Goal: Task Accomplishment & Management: Complete application form

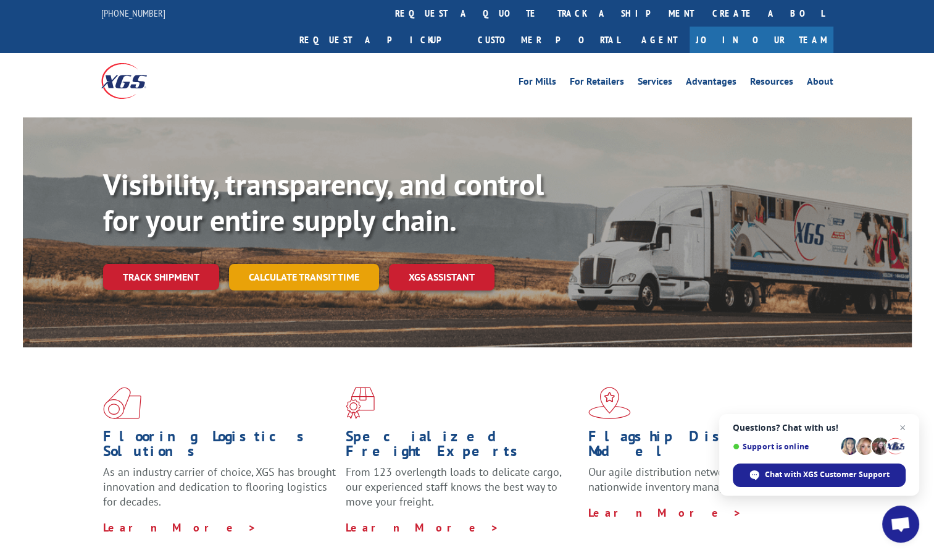
click at [311, 264] on link "Calculate transit time" at bounding box center [304, 277] width 150 height 27
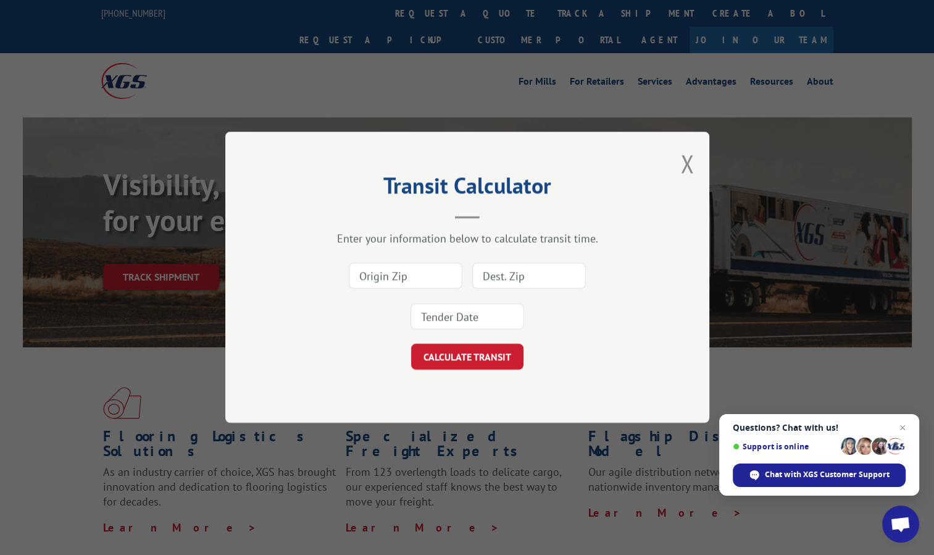
click at [427, 267] on input at bounding box center [406, 276] width 114 height 26
type input "98052"
type input "k"
click at [32, 472] on div "Transit Calculator Enter your information below to calculate transit time. 9805…" at bounding box center [467, 277] width 934 height 555
click at [514, 277] on input at bounding box center [529, 276] width 114 height 26
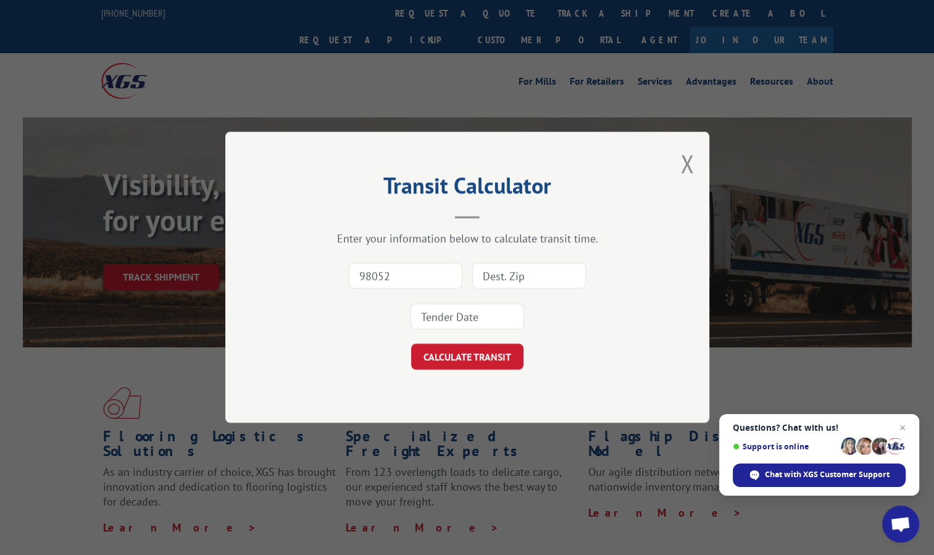
paste input "77494"
type input "77494"
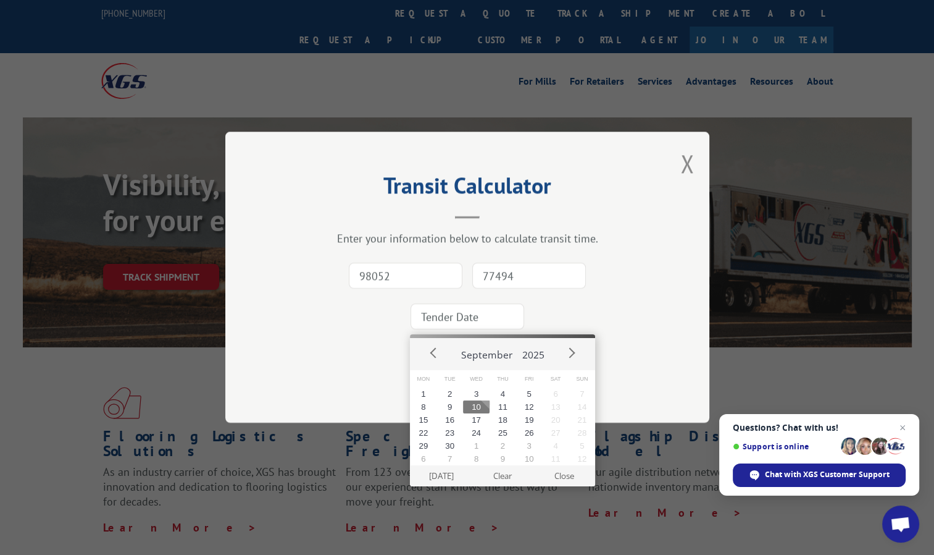
click at [471, 316] on input at bounding box center [468, 317] width 114 height 26
click at [532, 419] on button "19" at bounding box center [529, 419] width 27 height 13
type input "2025-09-19"
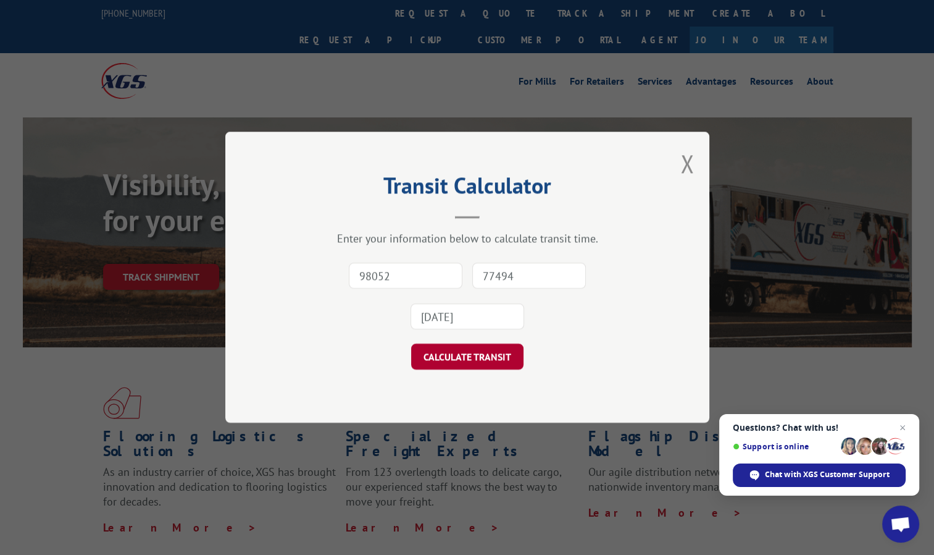
click at [485, 359] on button "CALCULATE TRANSIT" at bounding box center [467, 357] width 112 height 26
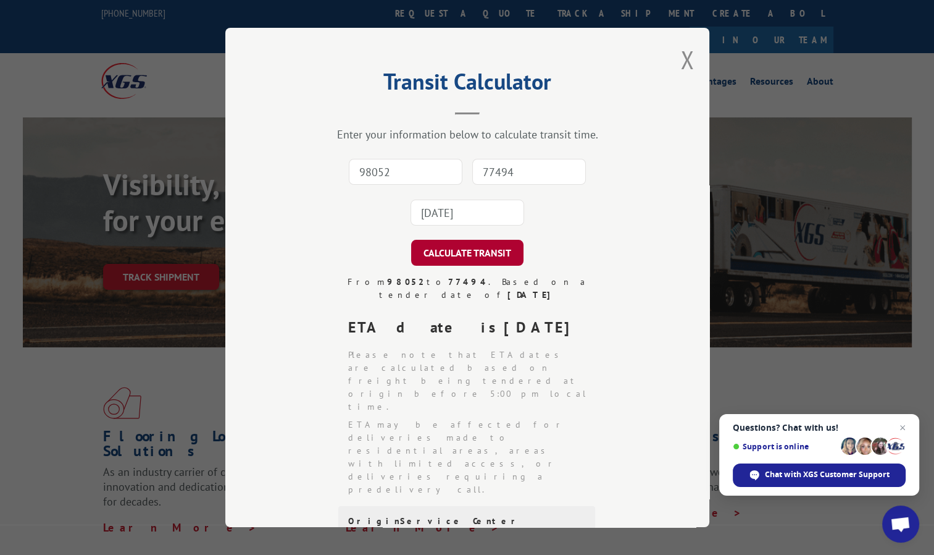
click at [479, 253] on button "CALCULATE TRANSIT" at bounding box center [467, 253] width 112 height 26
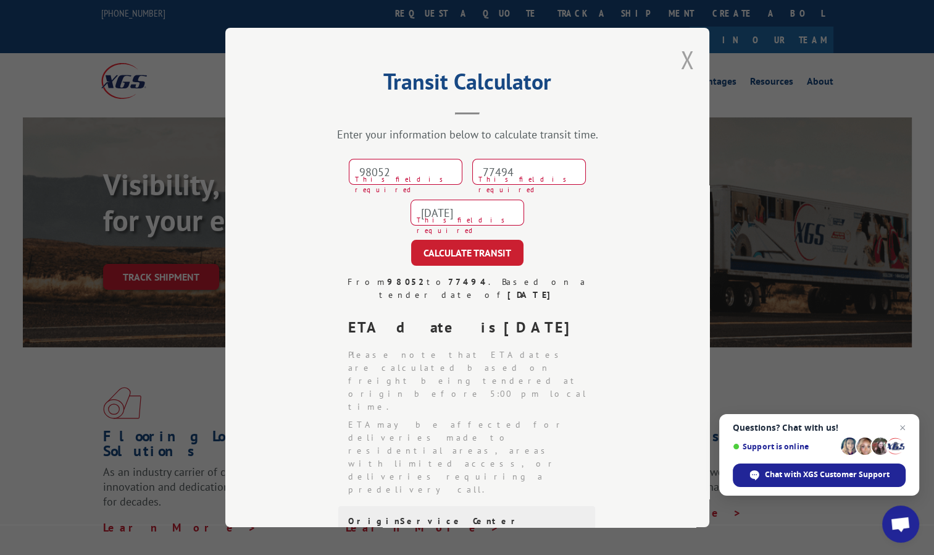
drag, startPoint x: 684, startPoint y: 68, endPoint x: 673, endPoint y: 83, distance: 18.9
click at [684, 68] on button "Close modal" at bounding box center [688, 59] width 14 height 33
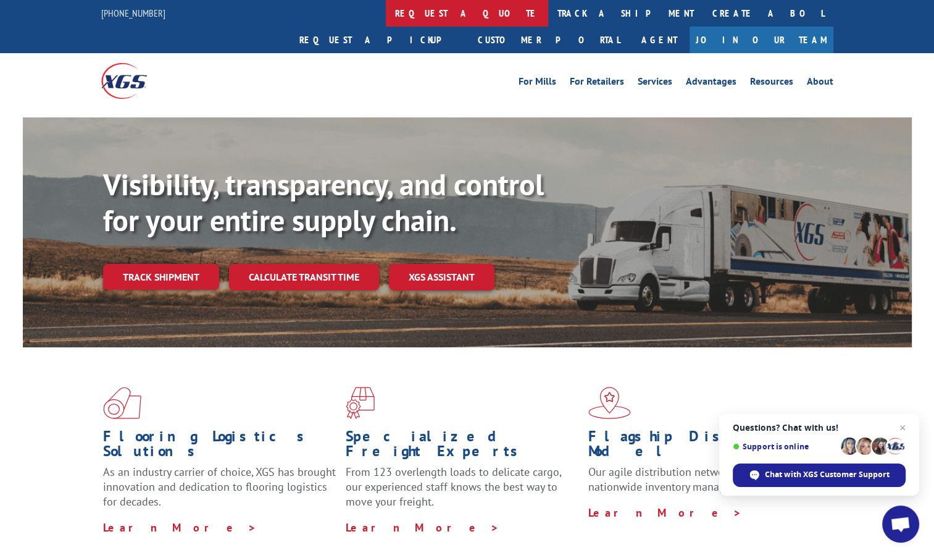
click at [386, 19] on link "request a quote" at bounding box center [467, 13] width 162 height 27
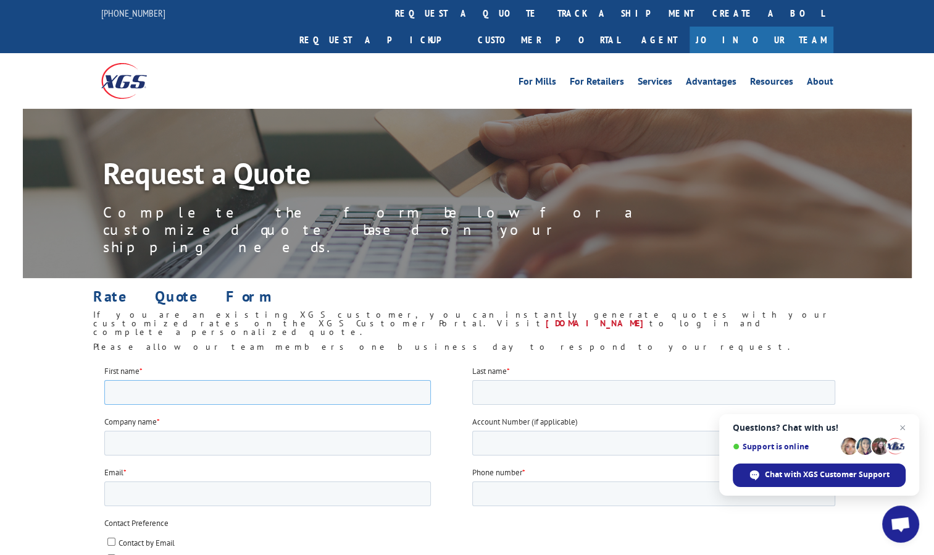
click at [220, 390] on input "First name *" at bounding box center [267, 391] width 327 height 25
type input "Shadab"
click at [580, 394] on input "Last name *" at bounding box center [653, 391] width 363 height 25
type input "Kattekkar Subhan"
click at [222, 439] on input "Company name *" at bounding box center [267, 442] width 327 height 25
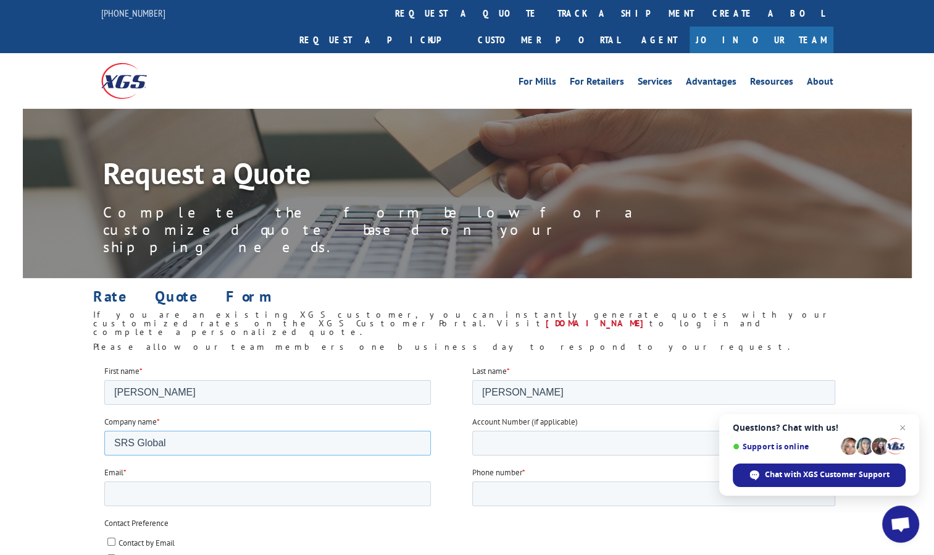
type input "SRS Global"
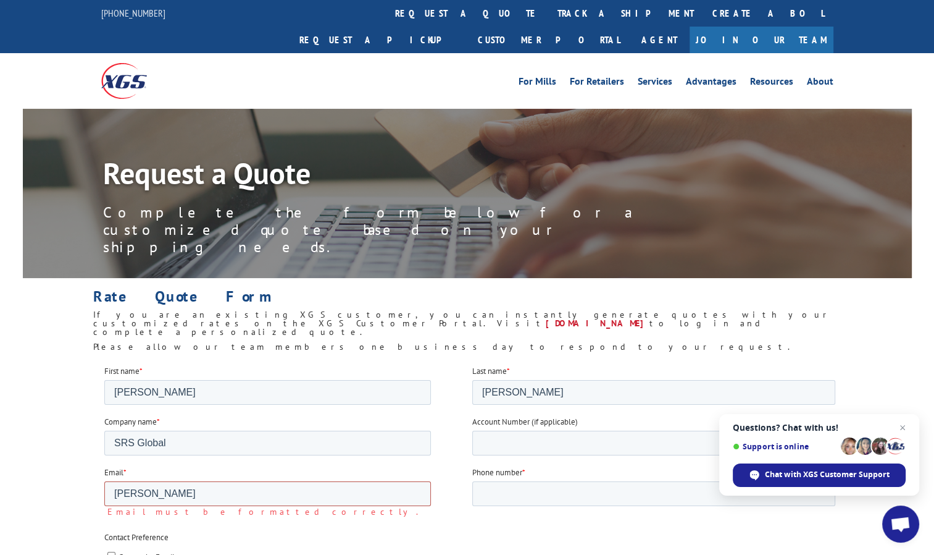
type input "shaji@grandindianstore.com"
click at [504, 491] on input "Phone number *" at bounding box center [653, 493] width 363 height 25
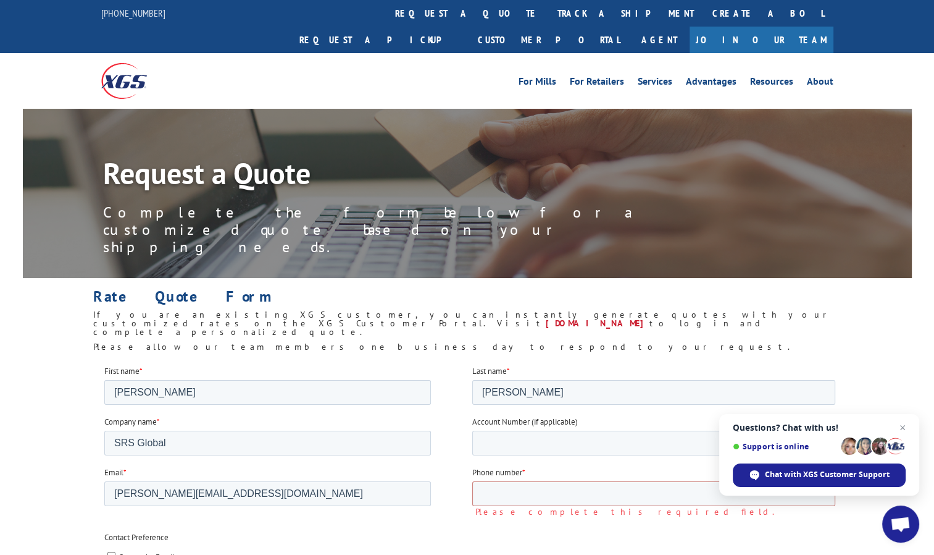
click at [154, 541] on div "Contact Preference Contact by Email Contact by Phone" at bounding box center [472, 555] width 736 height 48
drag, startPoint x: 111, startPoint y: 555, endPoint x: 128, endPoint y: 556, distance: 18.0
click at [112, 554] on input "Contact by Email" at bounding box center [111, 555] width 8 height 8
checkbox input "true"
click at [568, 490] on input "Phone number *" at bounding box center [653, 493] width 363 height 25
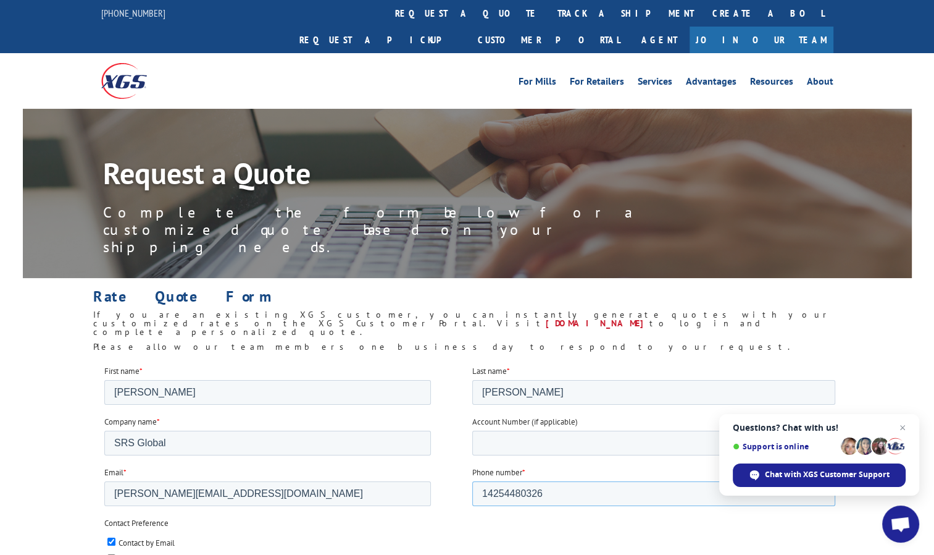
click at [488, 491] on input "14254480326" at bounding box center [653, 493] width 363 height 25
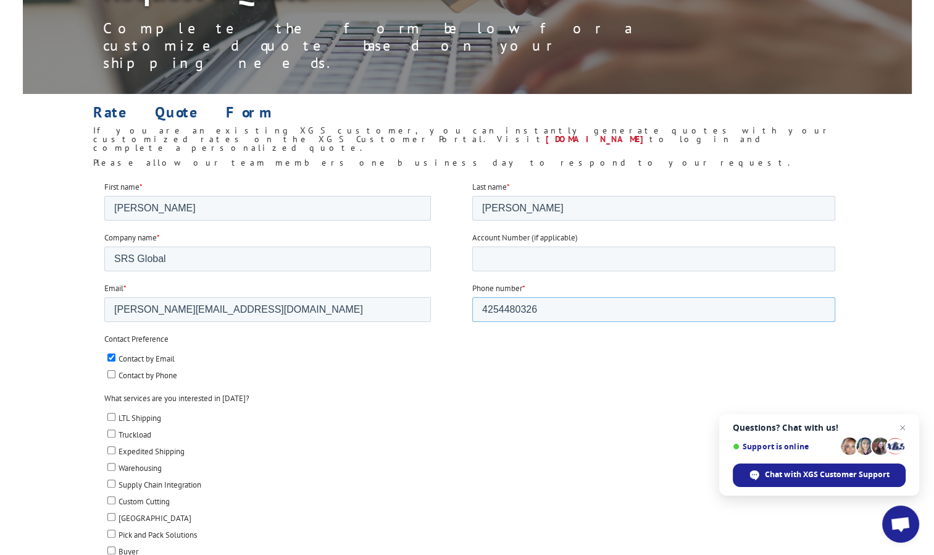
scroll to position [185, 0]
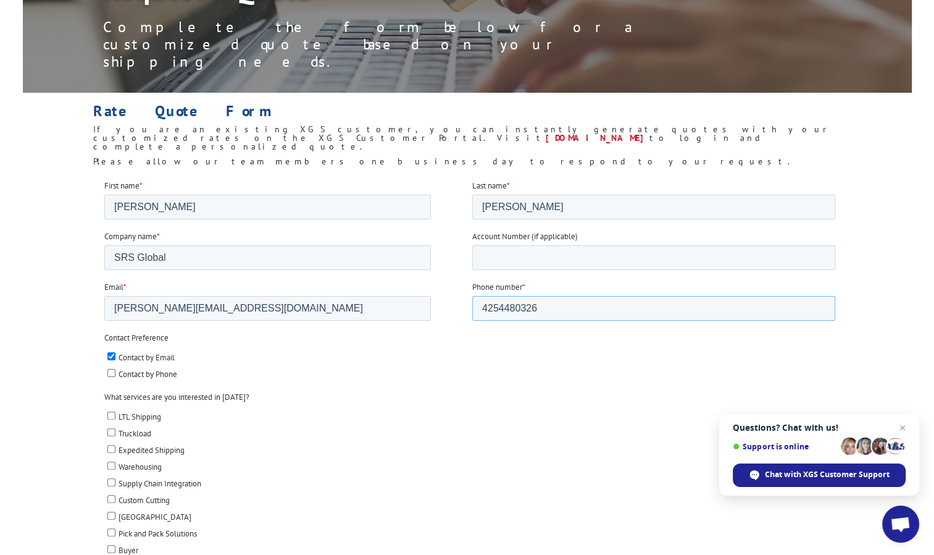
type input "4254480326"
click at [149, 416] on span "LTL Shipping" at bounding box center [140, 416] width 43 height 10
click at [115, 416] on input "LTL Shipping" at bounding box center [111, 415] width 8 height 8
checkbox input "true"
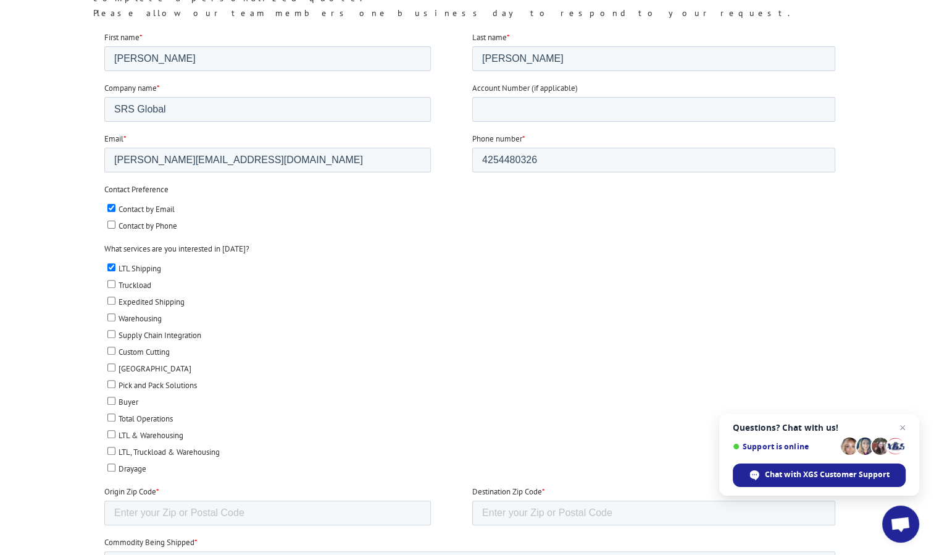
scroll to position [371, 0]
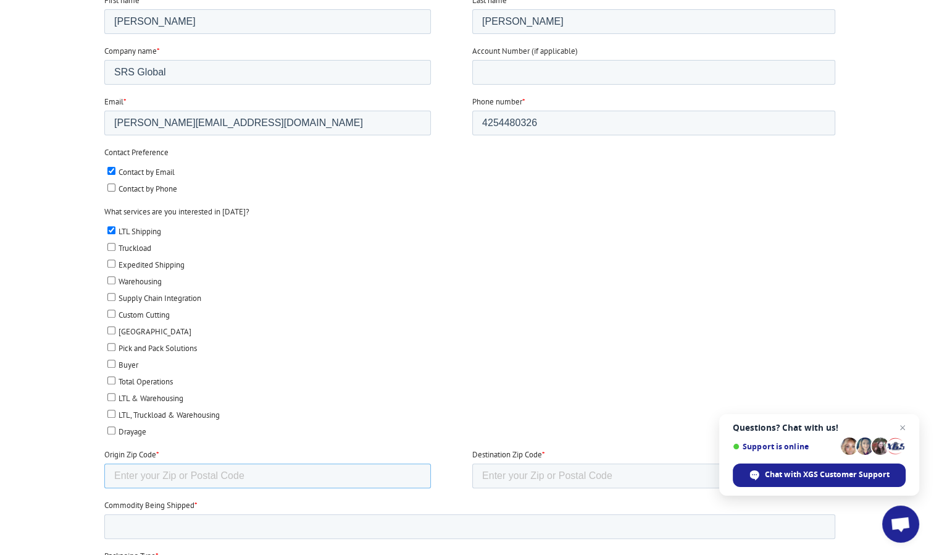
click at [306, 463] on input "Origin Zip Code *" at bounding box center [267, 475] width 327 height 25
type input "98052"
paste input "77494"
type input "77494"
click at [266, 524] on input "Commodity Being Shipped *" at bounding box center [469, 526] width 731 height 25
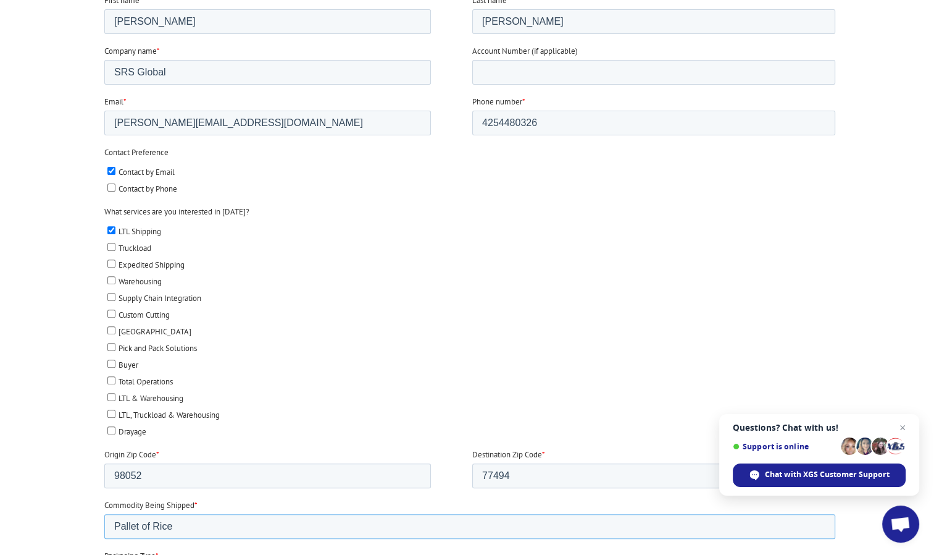
type input "Pallet of Rice"
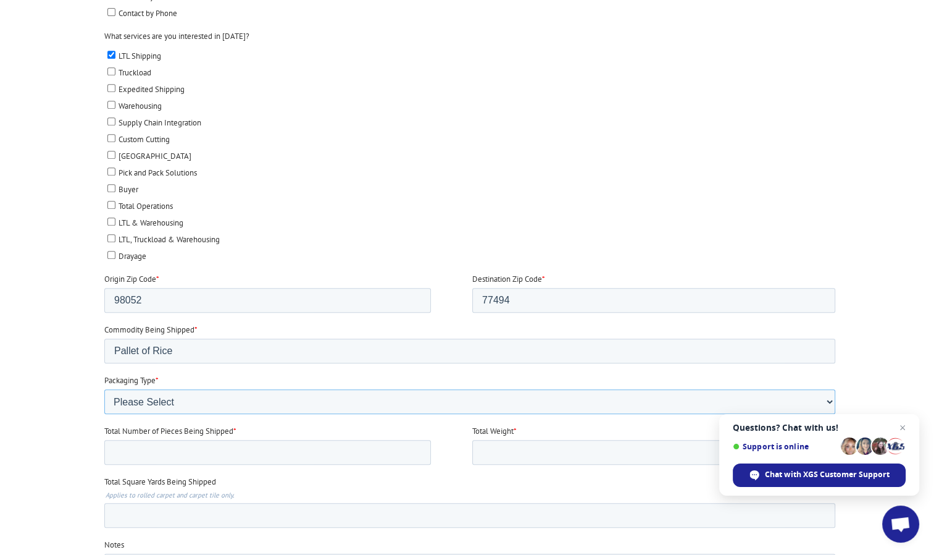
scroll to position [556, 0]
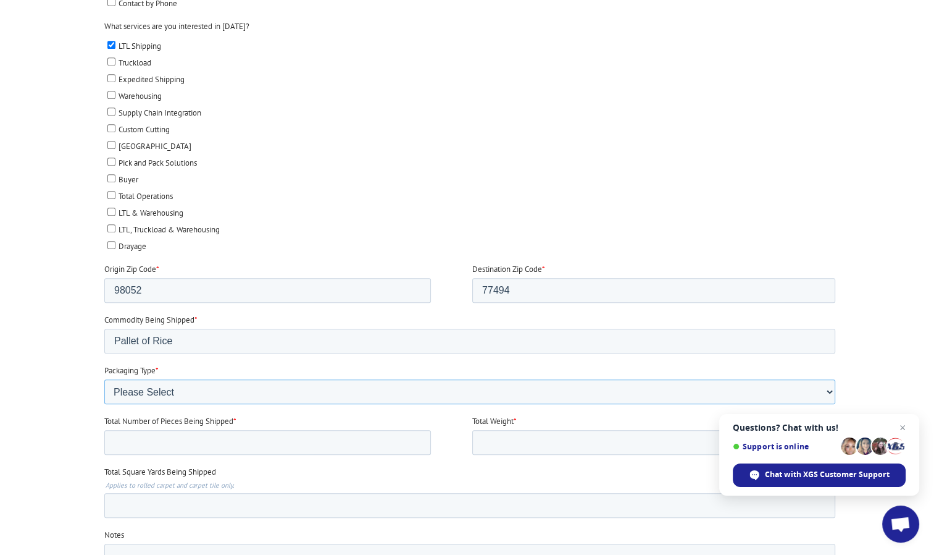
click at [172, 384] on select "Please Select Rolled Goods Palletized" at bounding box center [469, 391] width 731 height 25
select select "Pallets (40"x48")"
click at [104, 404] on select "Please Select Rolled Goods Palletized" at bounding box center [469, 391] width 731 height 25
click at [206, 436] on input "Total Number of Pieces Being Shipped *" at bounding box center [267, 442] width 327 height 25
type input "3"
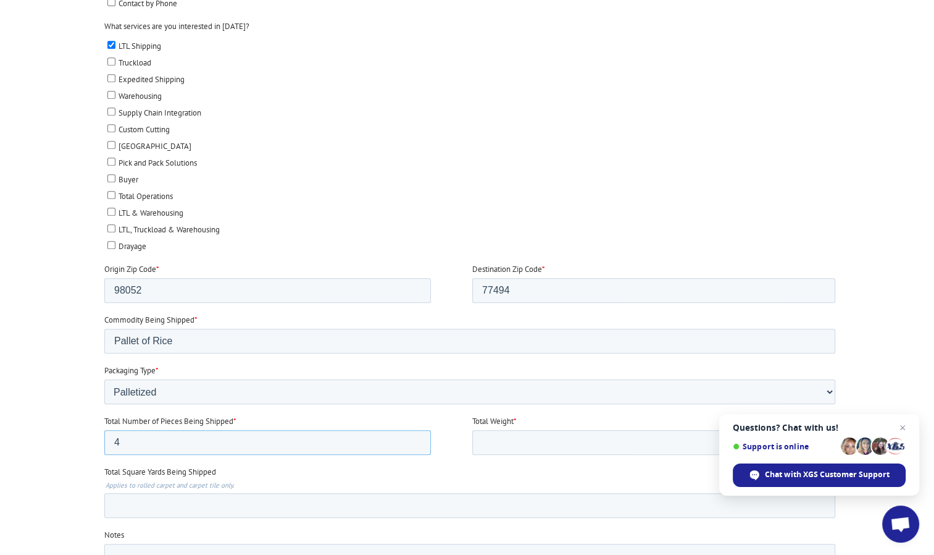
type input "4"
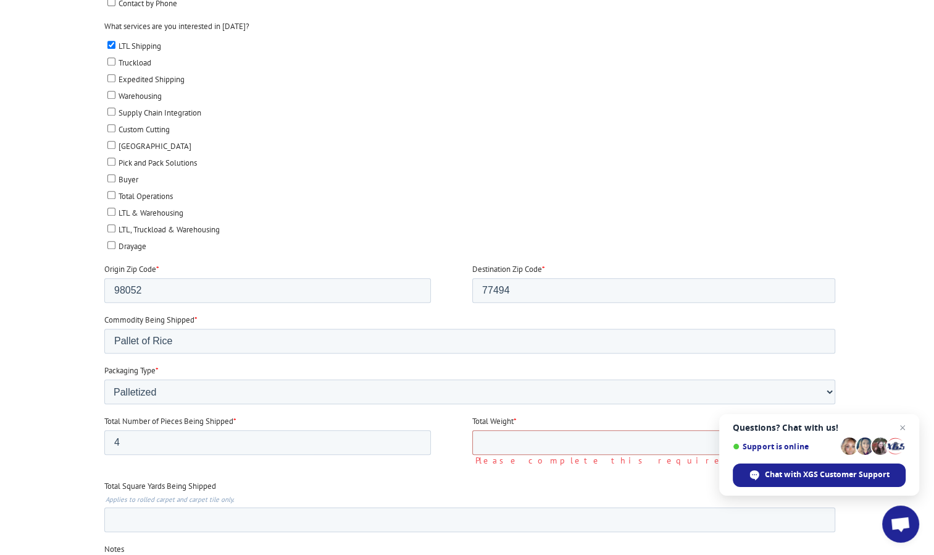
drag, startPoint x: 112, startPoint y: 678, endPoint x: 84, endPoint y: 426, distance: 252.9
click at [84, 426] on div at bounding box center [467, 250] width 934 height 883
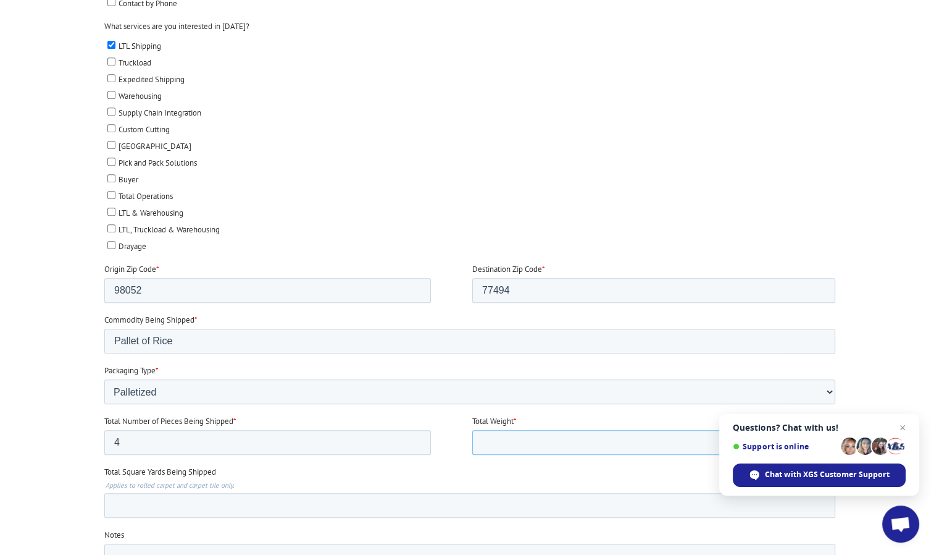
click at [510, 442] on input "Total Weight *" at bounding box center [653, 442] width 363 height 25
paste input "9600"
type input "9600"
click at [198, 506] on input "Total Square Yards Being Shipped" at bounding box center [469, 505] width 731 height 25
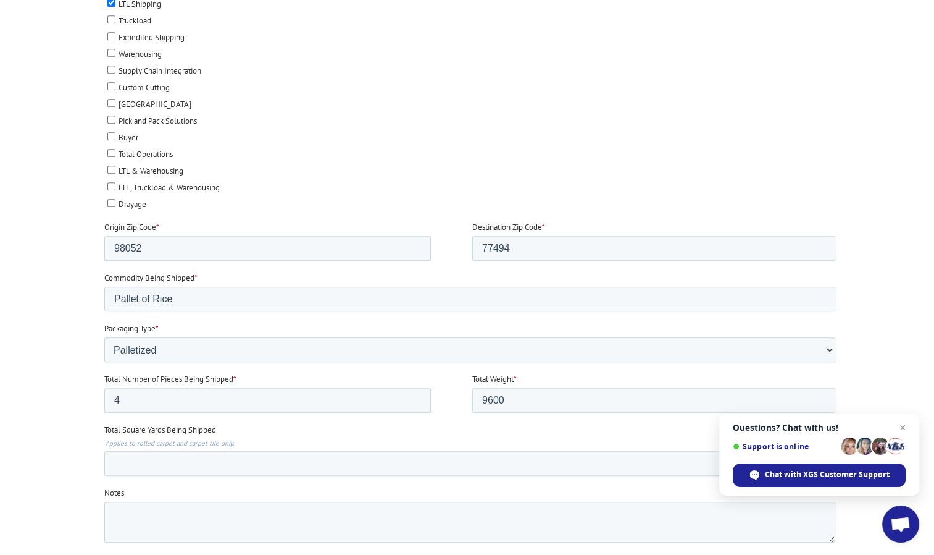
scroll to position [618, 0]
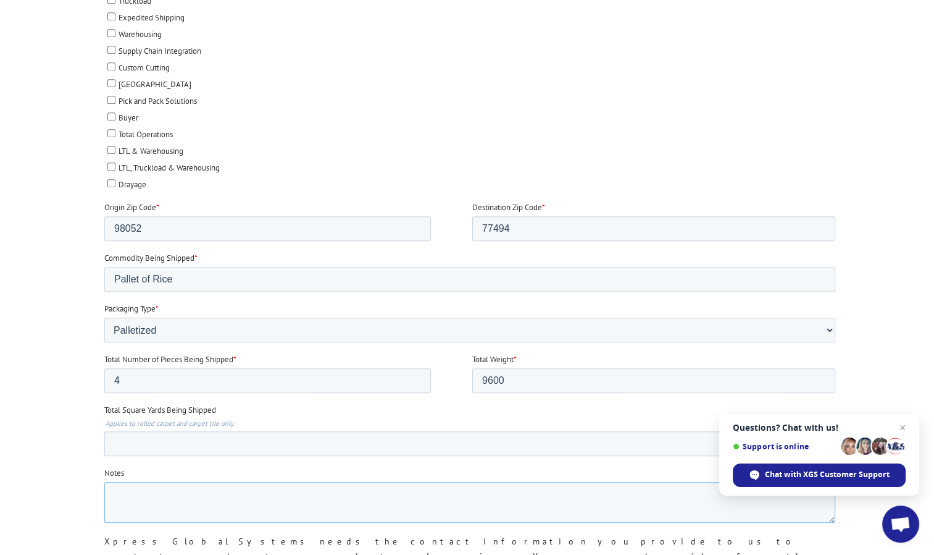
click at [198, 507] on textarea "Notes" at bounding box center [469, 502] width 731 height 41
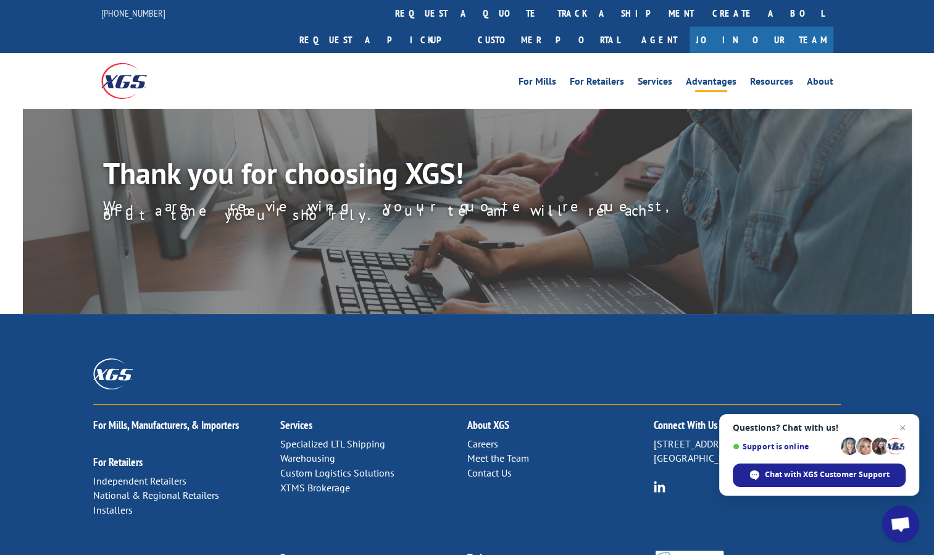
click at [712, 77] on link "Advantages" at bounding box center [711, 84] width 51 height 14
